Goal: Find specific page/section: Find specific page/section

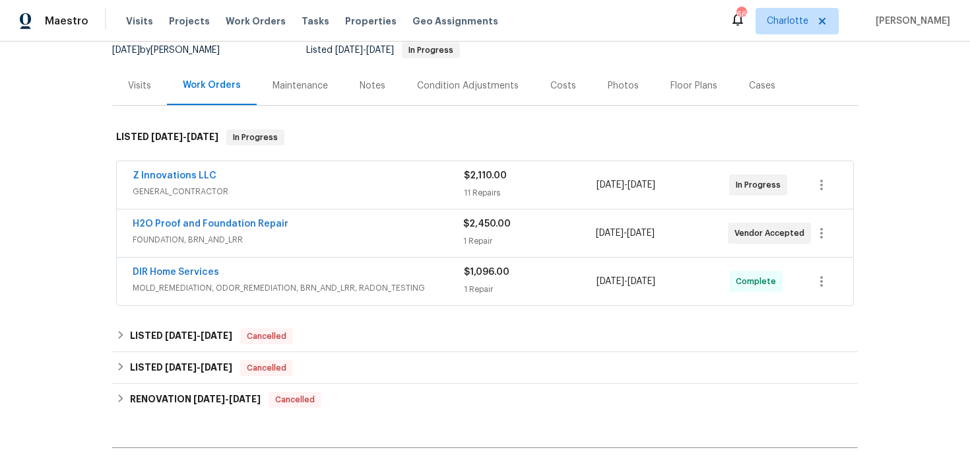
scroll to position [165, 0]
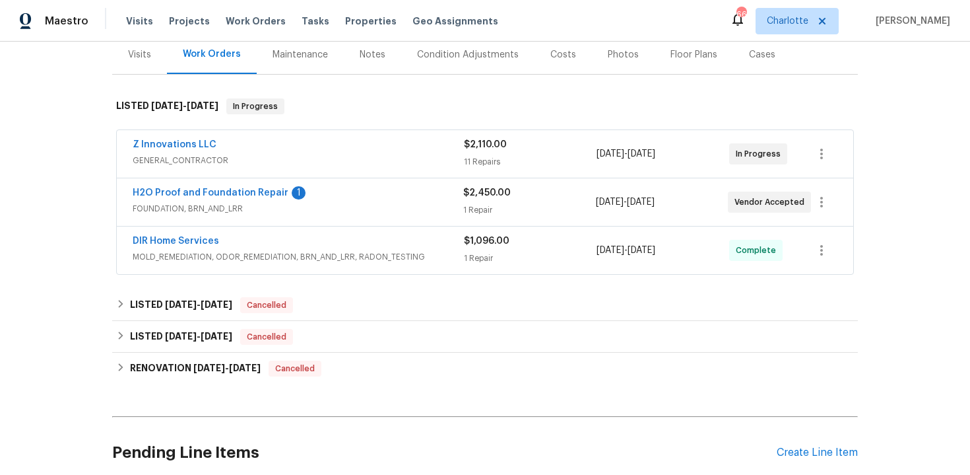
click at [563, 264] on div "1 Repair" at bounding box center [530, 258] width 133 height 13
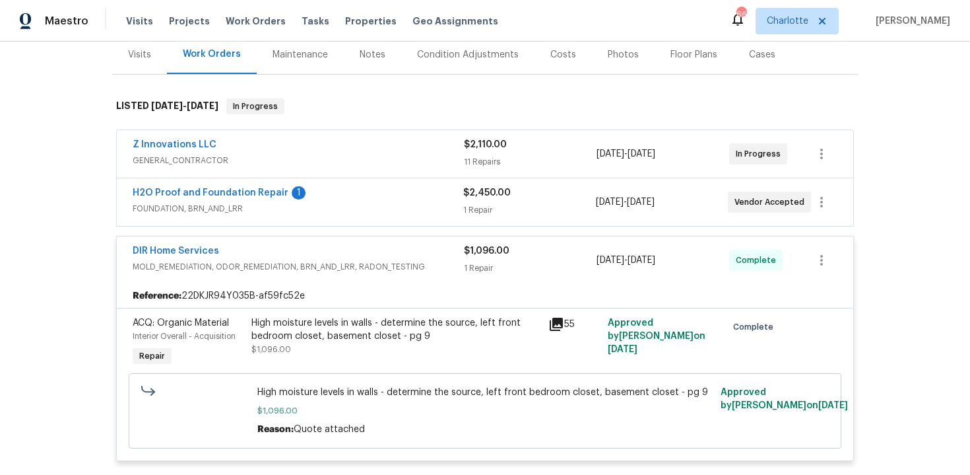
click at [559, 261] on div "1 Repair" at bounding box center [530, 267] width 133 height 13
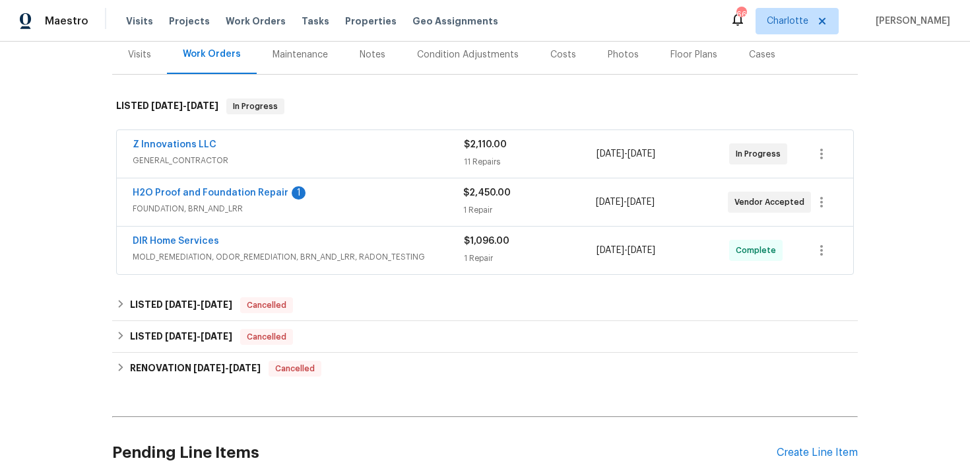
click at [546, 211] on div "1 Repair" at bounding box center [529, 209] width 132 height 13
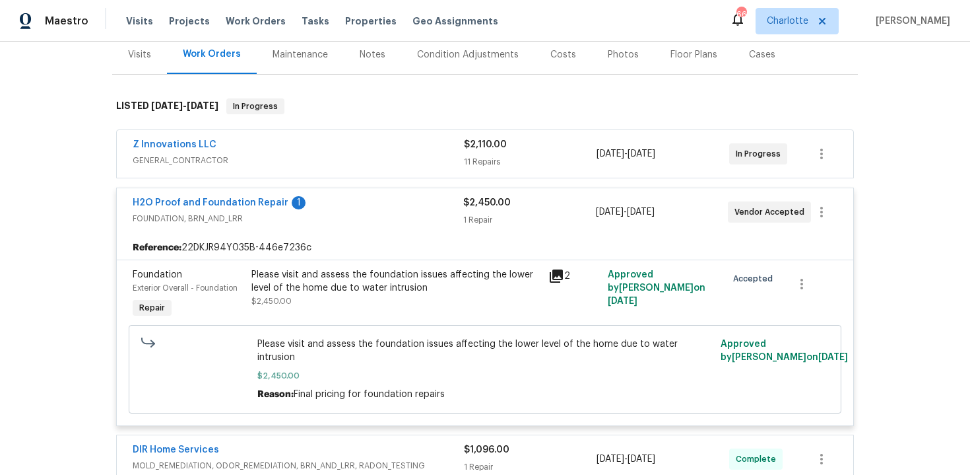
click at [555, 208] on div "$2,450.00" at bounding box center [529, 202] width 132 height 13
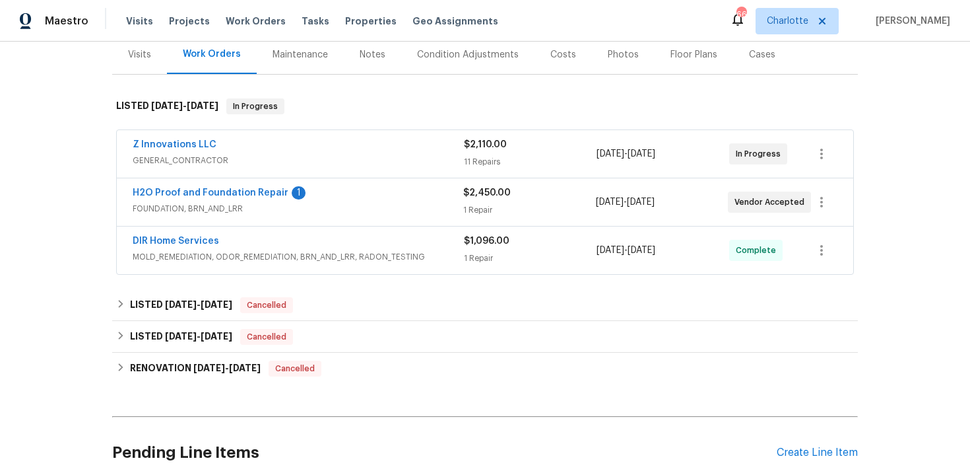
click at [547, 156] on div "11 Repairs" at bounding box center [530, 161] width 133 height 13
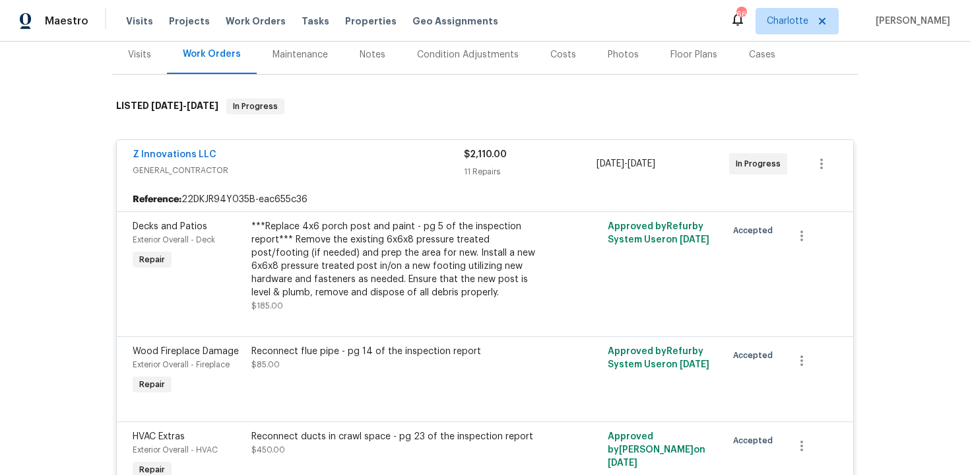
click at [550, 159] on div "$2,110.00" at bounding box center [530, 154] width 133 height 13
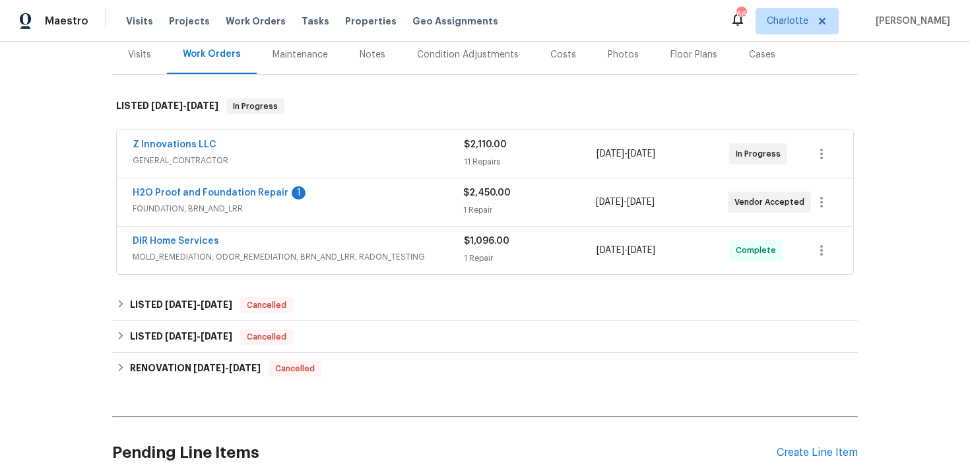
click at [429, 246] on div "DIR Home Services" at bounding box center [298, 242] width 331 height 16
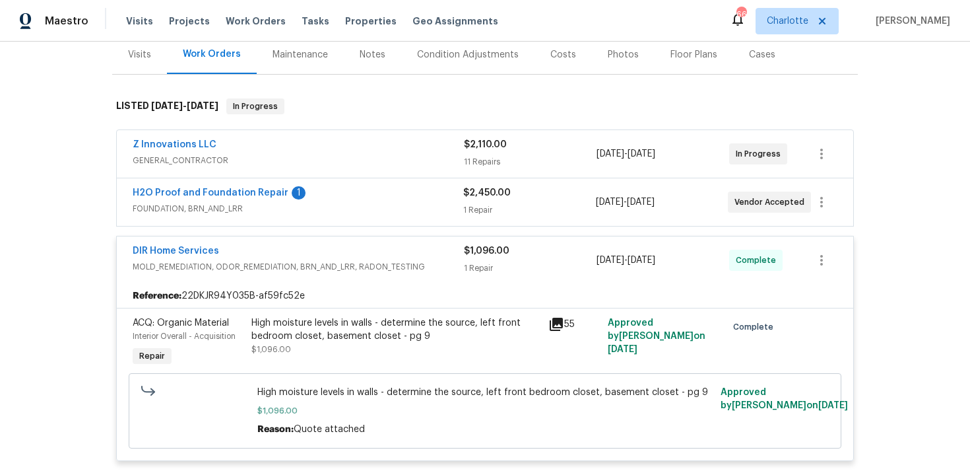
click at [417, 251] on div "DIR Home Services" at bounding box center [298, 252] width 331 height 16
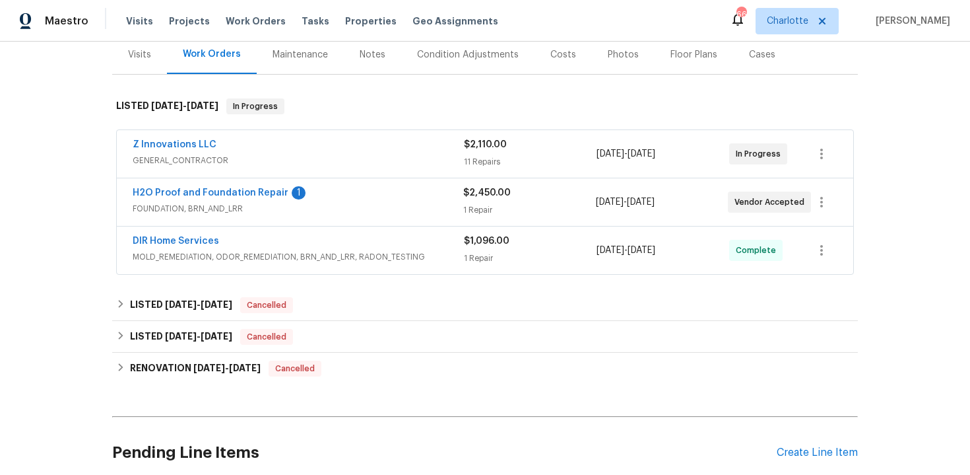
click at [421, 199] on div "H2O Proof and Foundation Repair 1" at bounding box center [298, 194] width 331 height 16
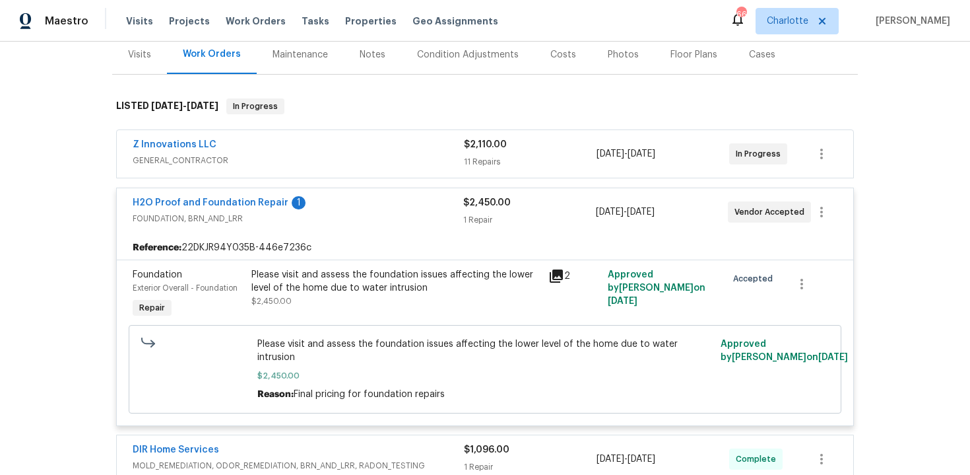
click at [410, 206] on div "H2O Proof and Foundation Repair 1" at bounding box center [298, 204] width 331 height 16
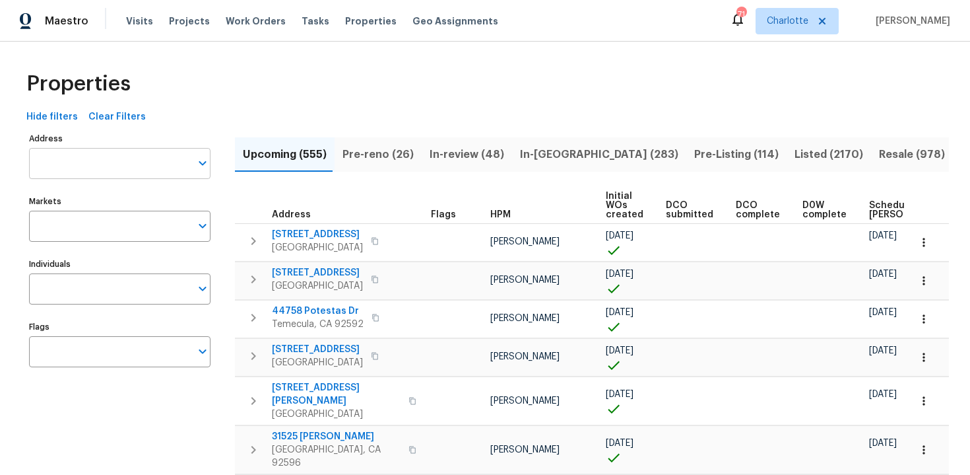
click at [106, 166] on input "Address" at bounding box center [110, 163] width 162 height 31
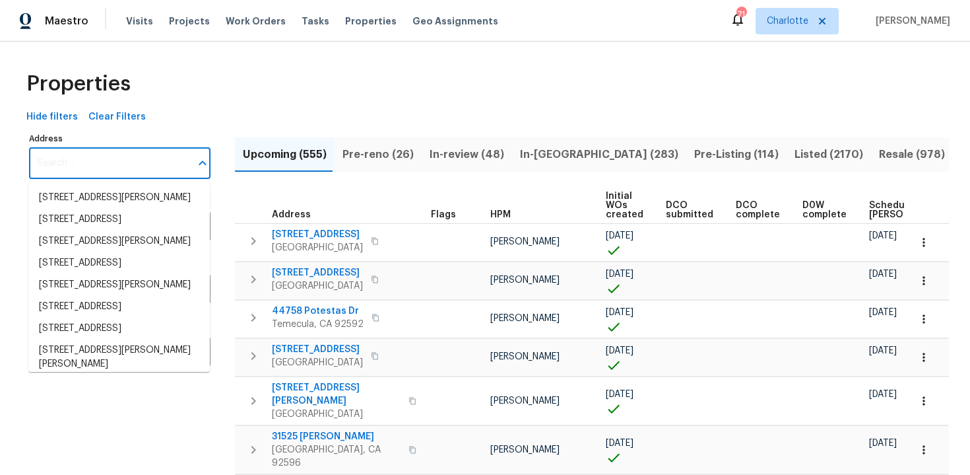
paste input "213 SW 25th Avenue, Cape Coral, FL 33991"
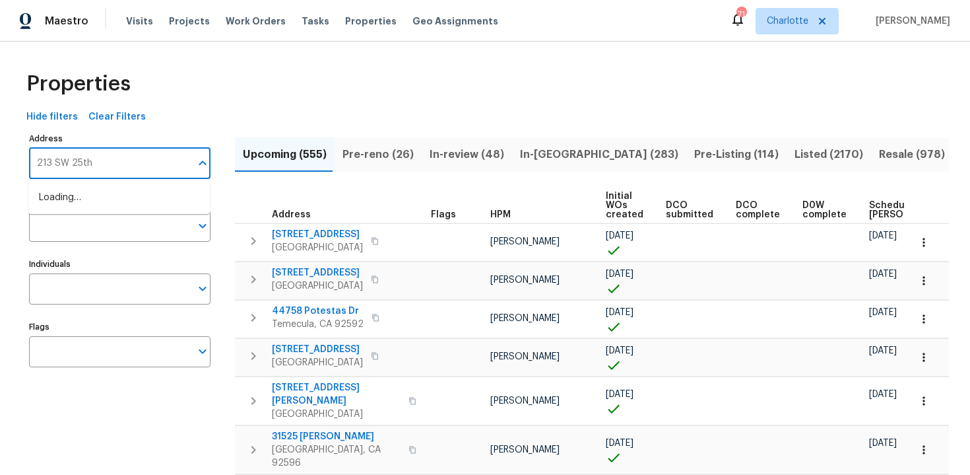
type input "213 SW 25th"
click at [114, 207] on li "213 SW 25th Ave Cape Coral FL 33991" at bounding box center [119, 198] width 182 height 22
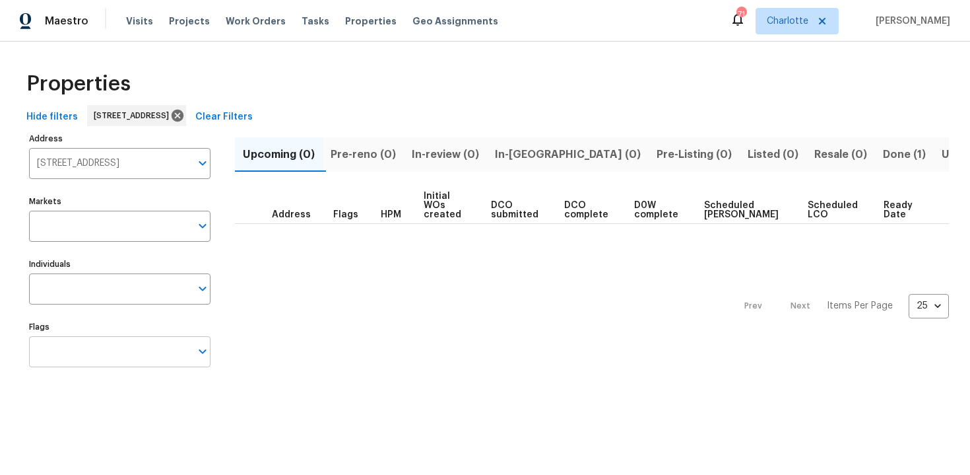
click at [119, 350] on input "Flags" at bounding box center [110, 351] width 162 height 31
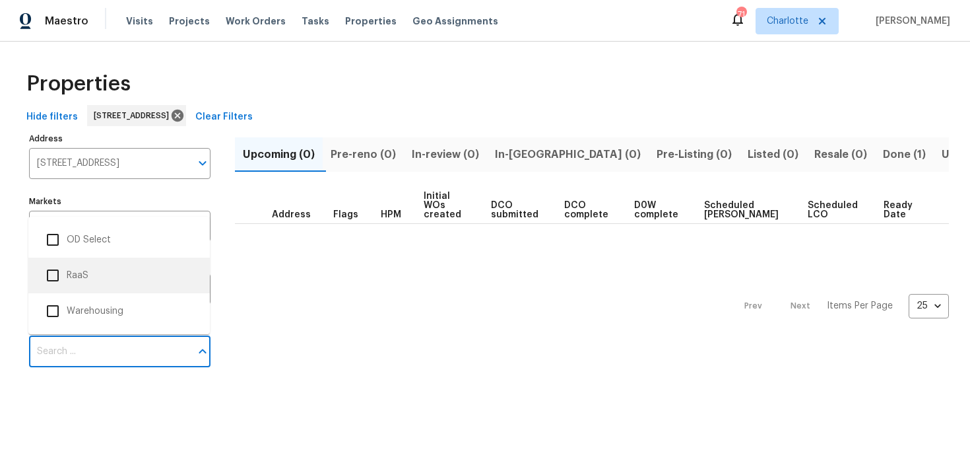
click at [75, 278] on li "RaaS" at bounding box center [119, 275] width 160 height 28
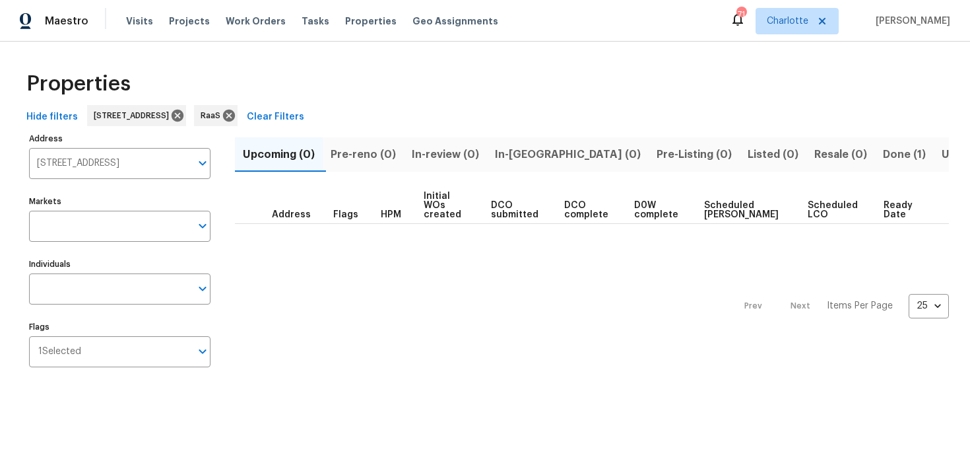
click at [883, 152] on span "Done (1)" at bounding box center [904, 154] width 43 height 18
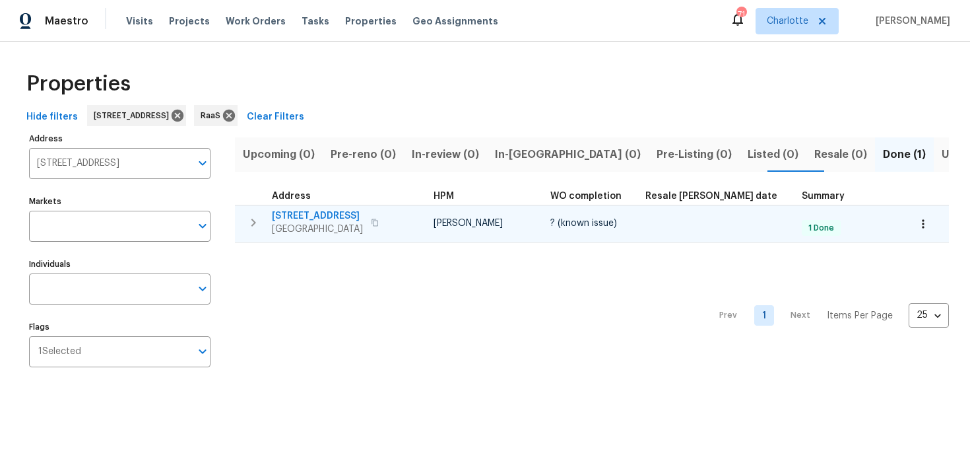
click at [414, 219] on div "213 SW 25th Ave Cape Coral, FL 33991" at bounding box center [346, 222] width 149 height 26
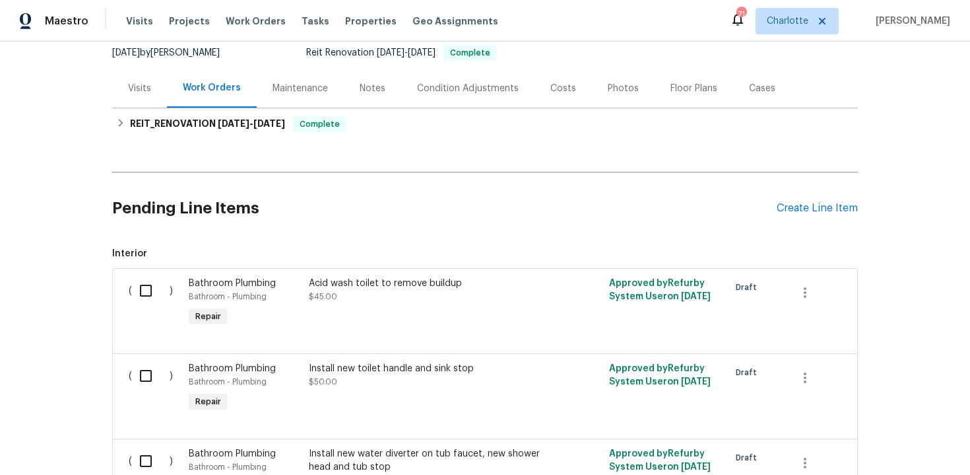
scroll to position [121, 0]
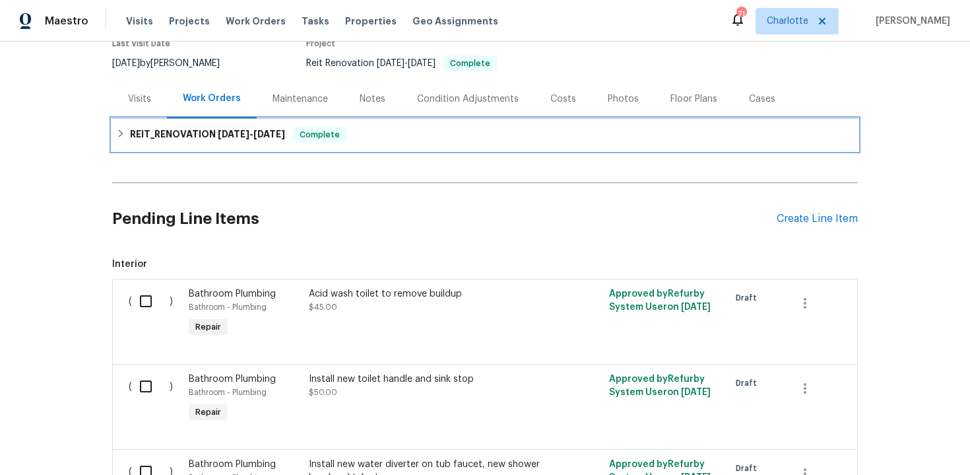
click at [397, 139] on div "REIT_RENOVATION 8/14/25 - 8/19/25 Complete" at bounding box center [485, 135] width 738 height 16
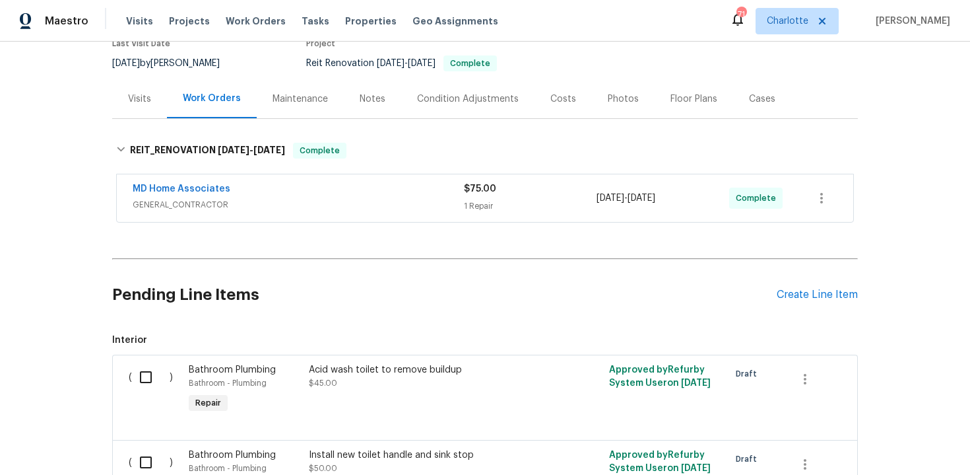
click at [411, 202] on span "GENERAL_CONTRACTOR" at bounding box center [298, 204] width 331 height 13
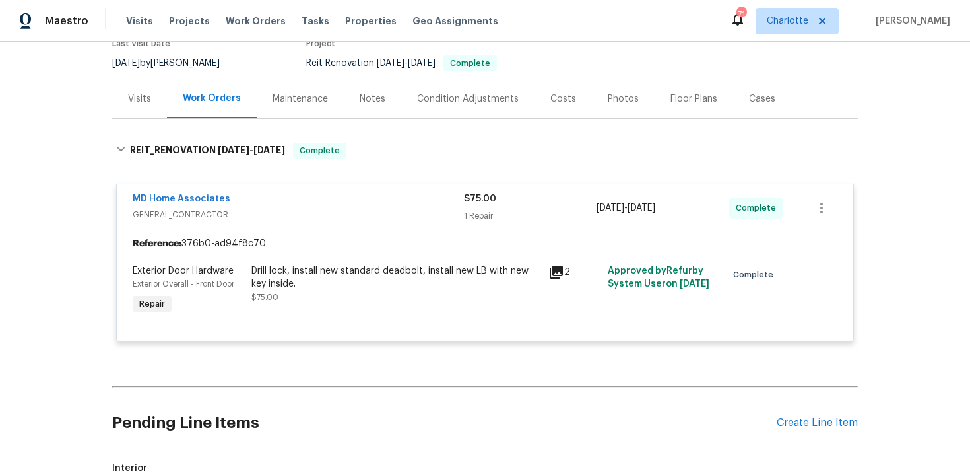
click at [556, 275] on icon at bounding box center [556, 271] width 13 height 13
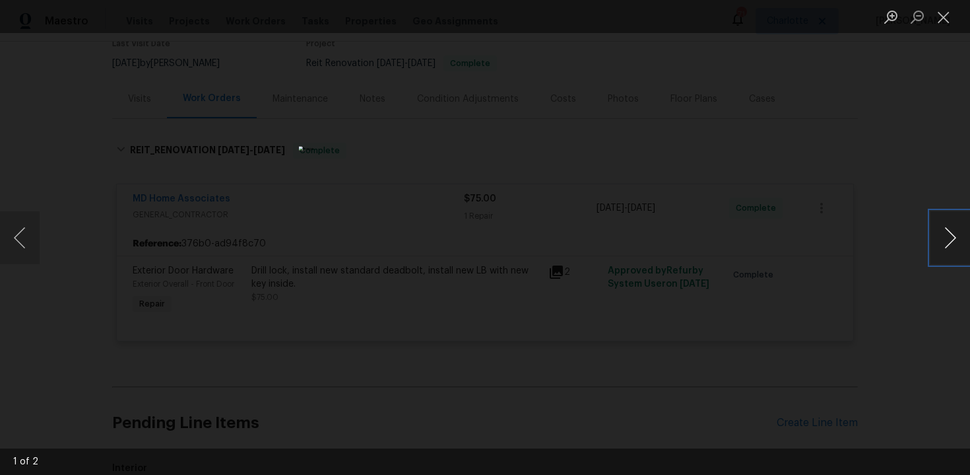
click at [953, 240] on button "Next image" at bounding box center [951, 237] width 40 height 53
click at [940, 20] on button "Close lightbox" at bounding box center [944, 16] width 26 height 23
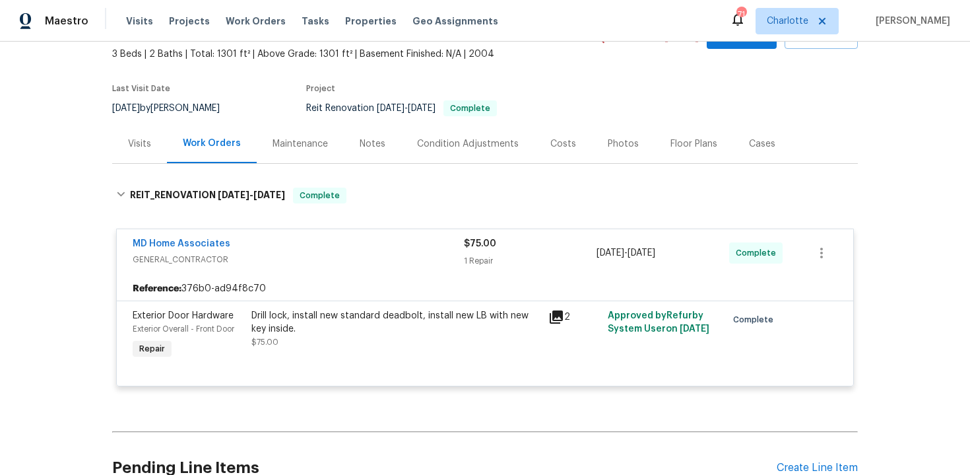
scroll to position [0, 0]
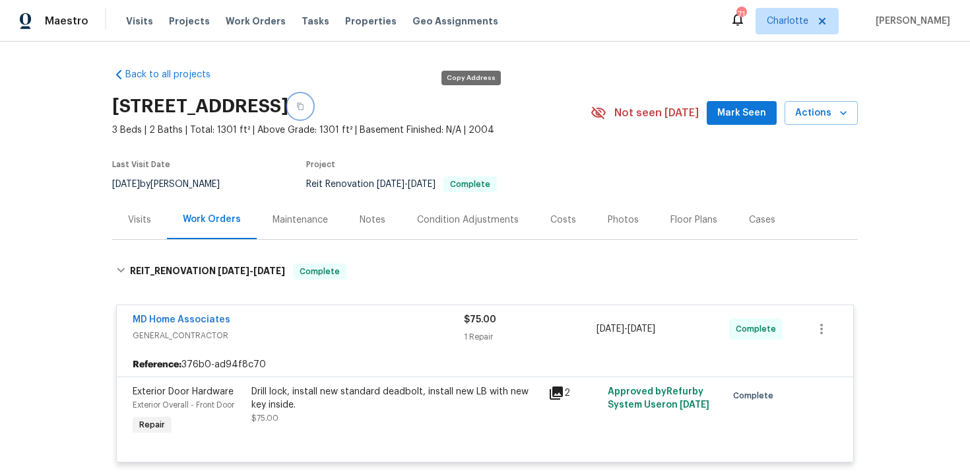
click at [304, 104] on icon "button" at bounding box center [300, 106] width 7 height 7
